Goal: Browse casually: Explore the website without a specific task or goal

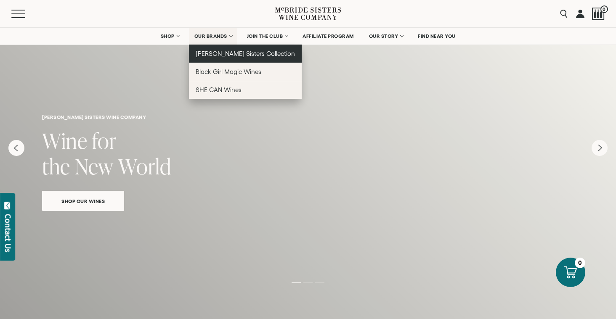
click at [227, 56] on span "[PERSON_NAME] Sisters Collection" at bounding box center [246, 53] width 100 height 7
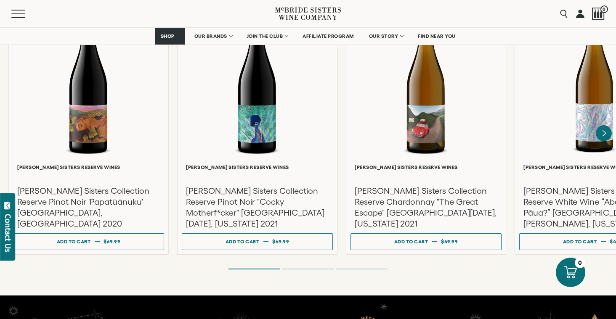
scroll to position [1478, 0]
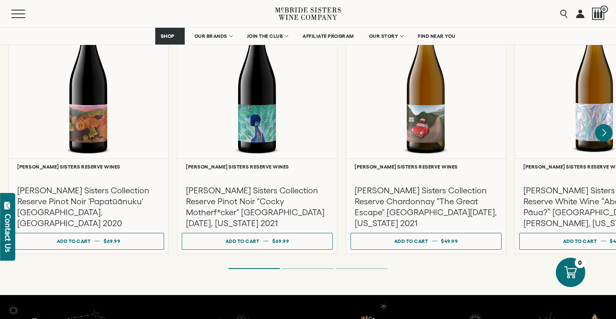
click at [605, 124] on icon "Next" at bounding box center [604, 133] width 18 height 18
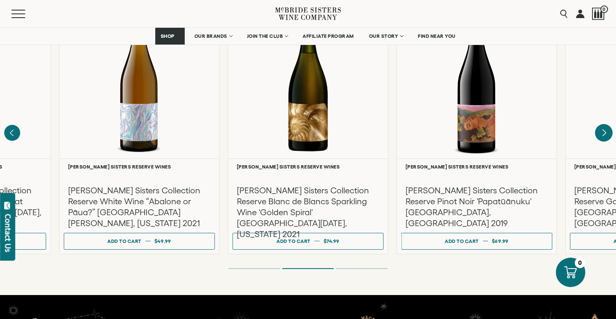
click at [605, 124] on icon "Next" at bounding box center [604, 133] width 18 height 18
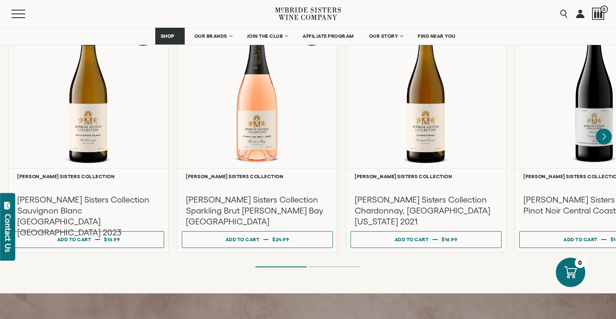
scroll to position [711, 0]
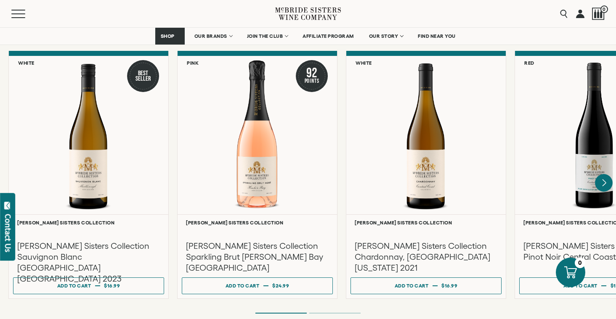
click at [603, 177] on icon "Next" at bounding box center [604, 183] width 18 height 18
